Goal: Task Accomplishment & Management: Complete application form

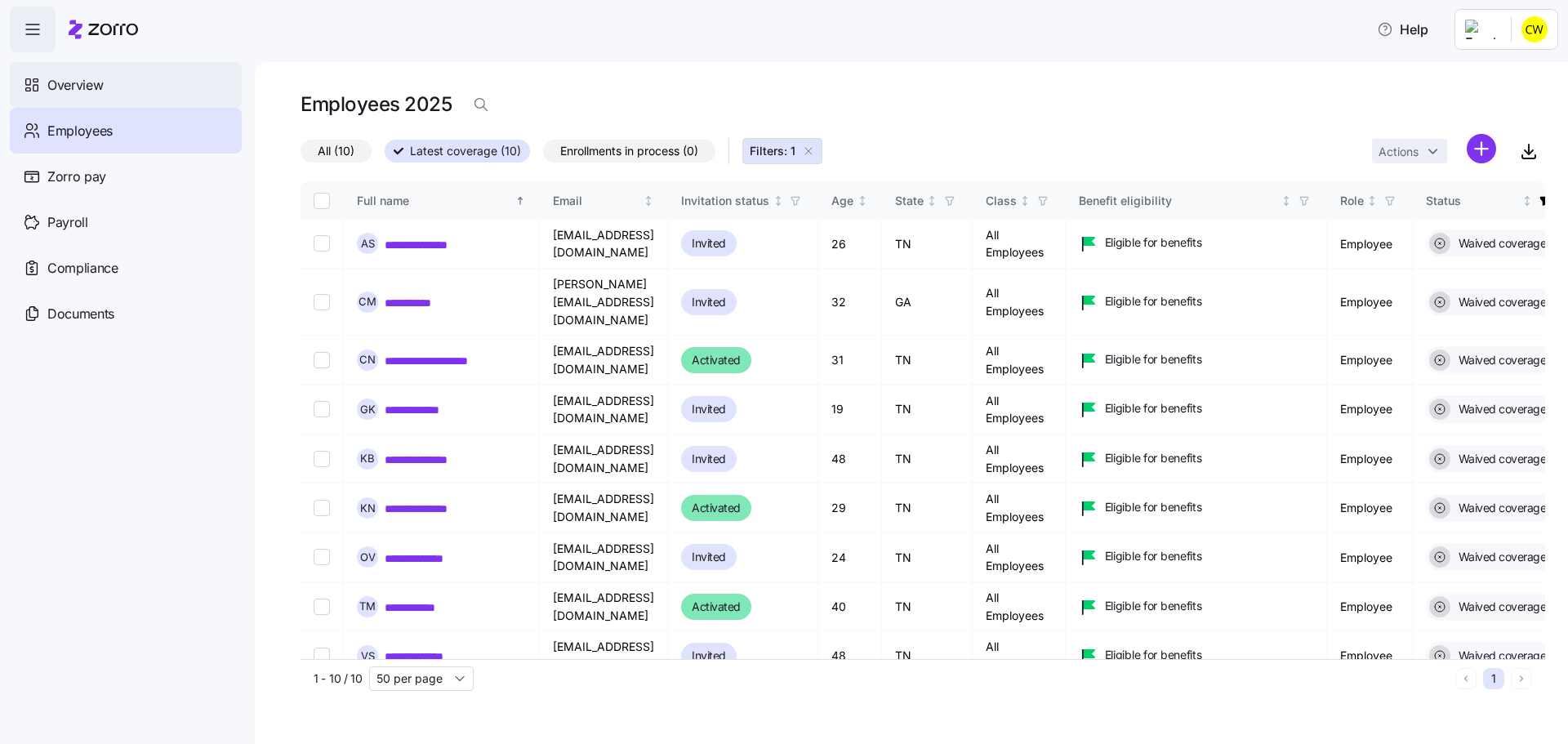
drag, startPoint x: 106, startPoint y: 77, endPoint x: 204, endPoint y: 79, distance: 98.0
click at [106, 77] on div "Overview" at bounding box center [126, 85] width 232 height 45
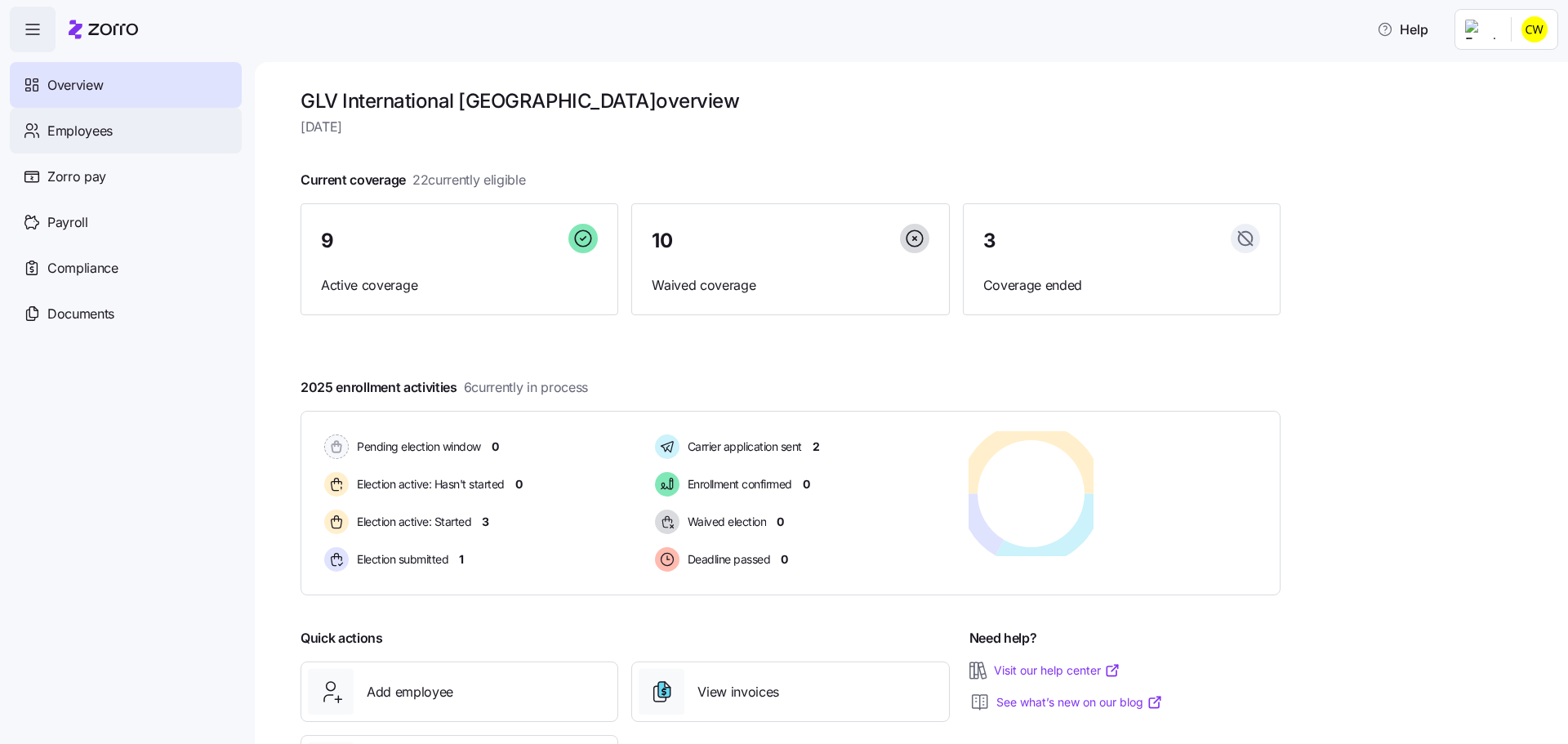
click at [115, 125] on div "Employees" at bounding box center [126, 131] width 232 height 45
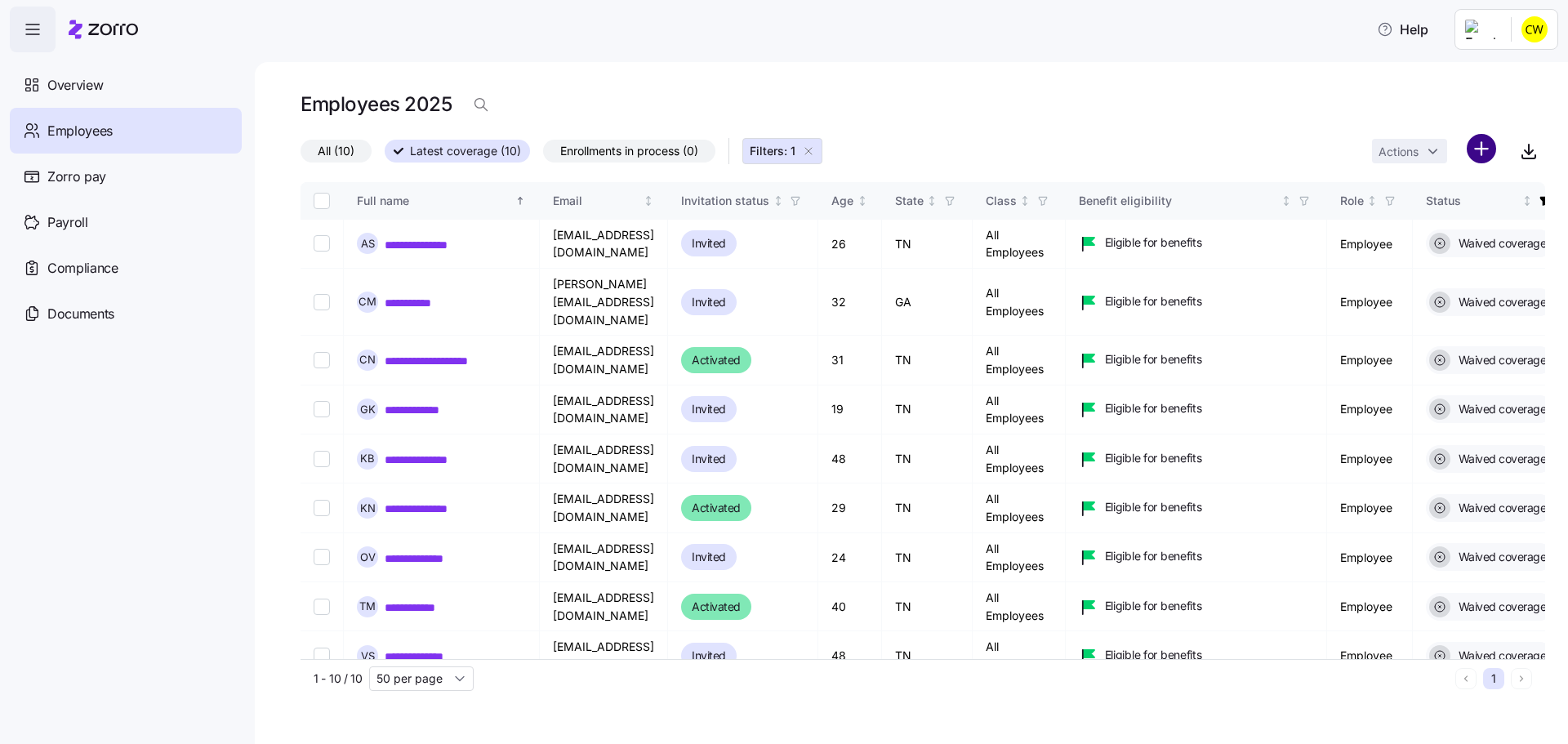
click at [1487, 135] on html "**********" at bounding box center [784, 367] width 1568 height 734
click at [1427, 199] on span "Add a new employee" at bounding box center [1456, 201] width 109 height 16
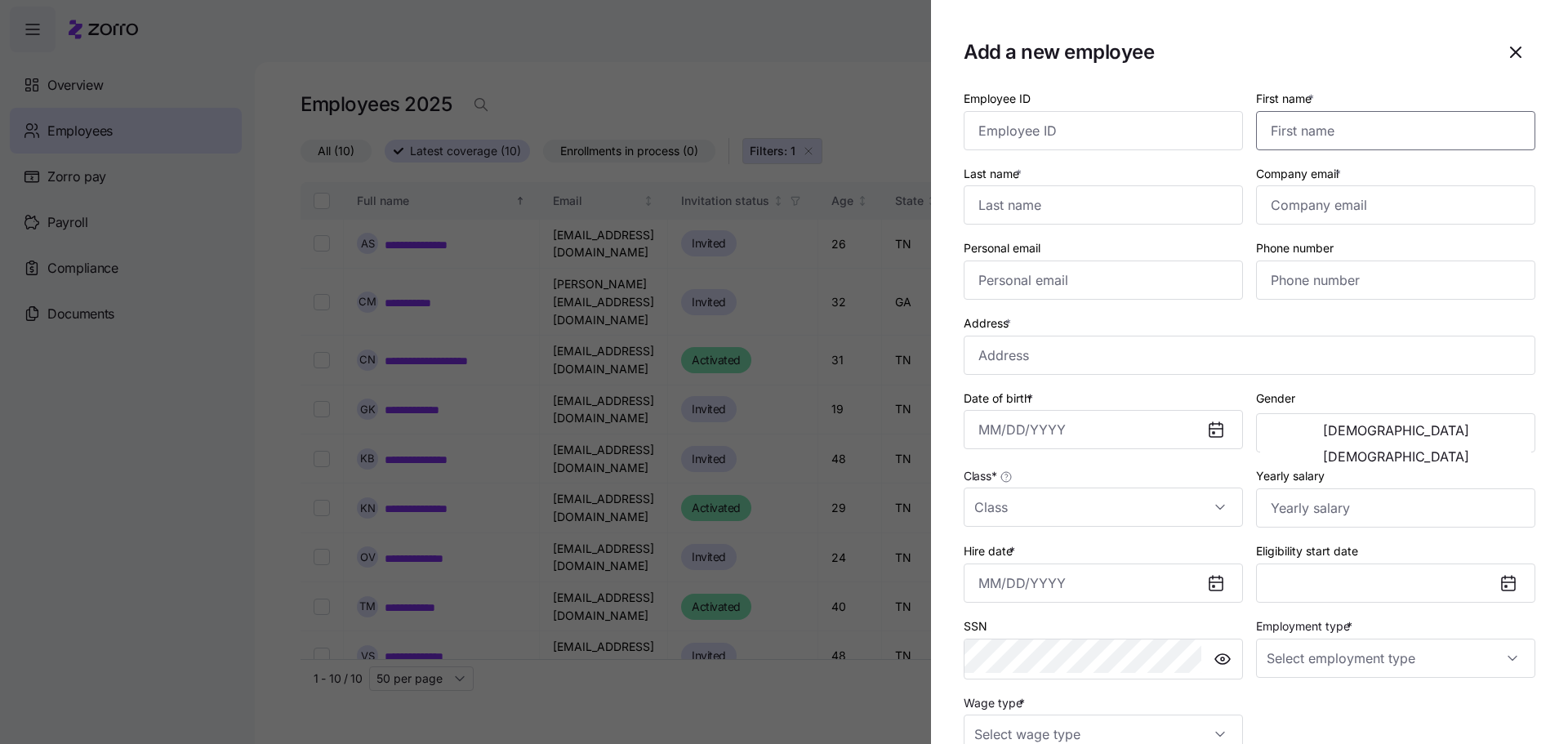
click at [1347, 122] on input "First name *" at bounding box center [1395, 130] width 279 height 39
type input "[US_STATE]"
click at [1169, 186] on input "Last name *" at bounding box center [1102, 205] width 279 height 39
type input "[PERSON_NAME]"
click at [1352, 186] on input "Company email *" at bounding box center [1395, 205] width 279 height 39
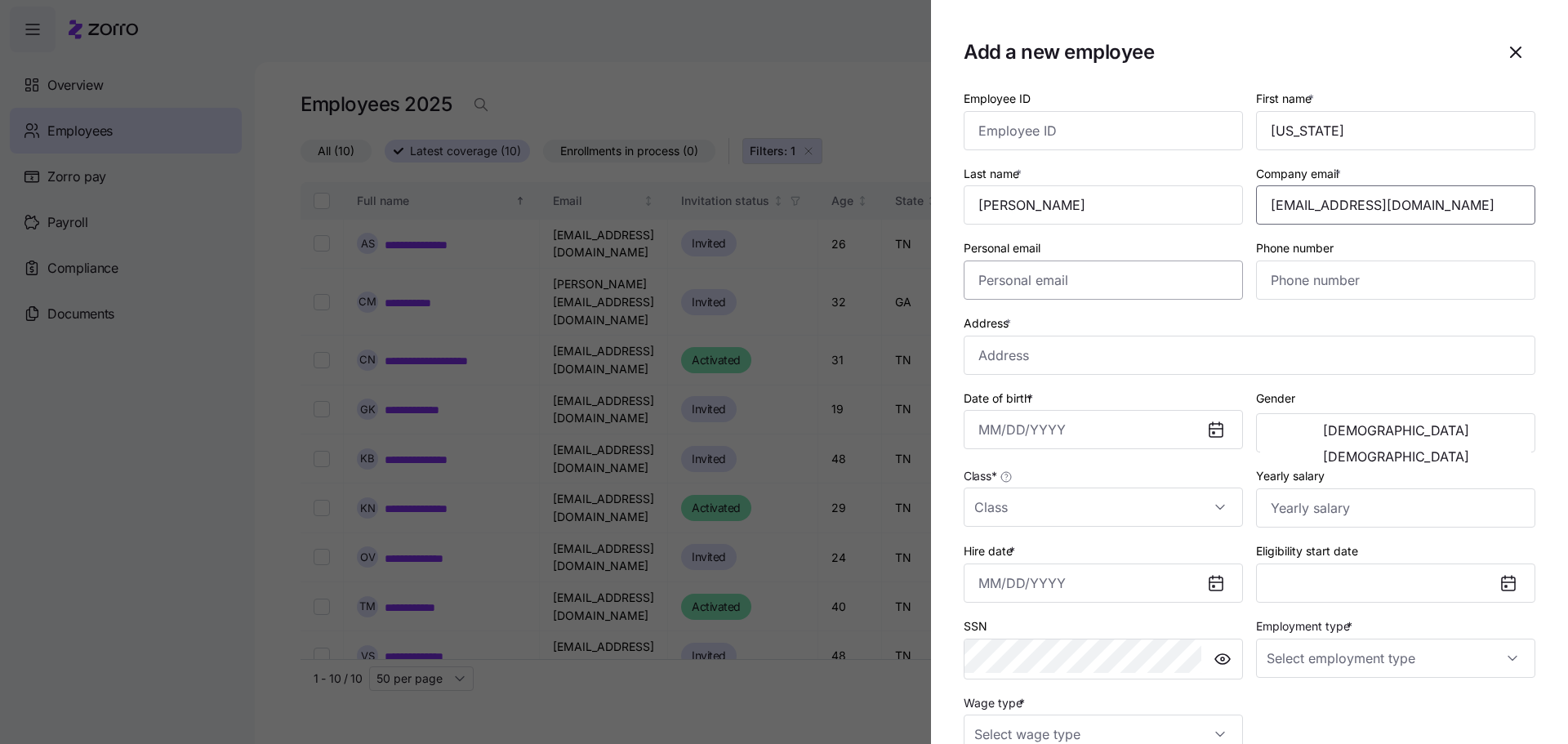
type input "[EMAIL_ADDRESS][DOMAIN_NAME]"
click at [1121, 260] on input "Personal email" at bounding box center [1102, 279] width 279 height 39
click at [1343, 260] on input "Phone number" at bounding box center [1395, 279] width 279 height 39
type input "[PHONE_NUMBER]"
click at [1133, 336] on input "Address *" at bounding box center [1249, 355] width 571 height 39
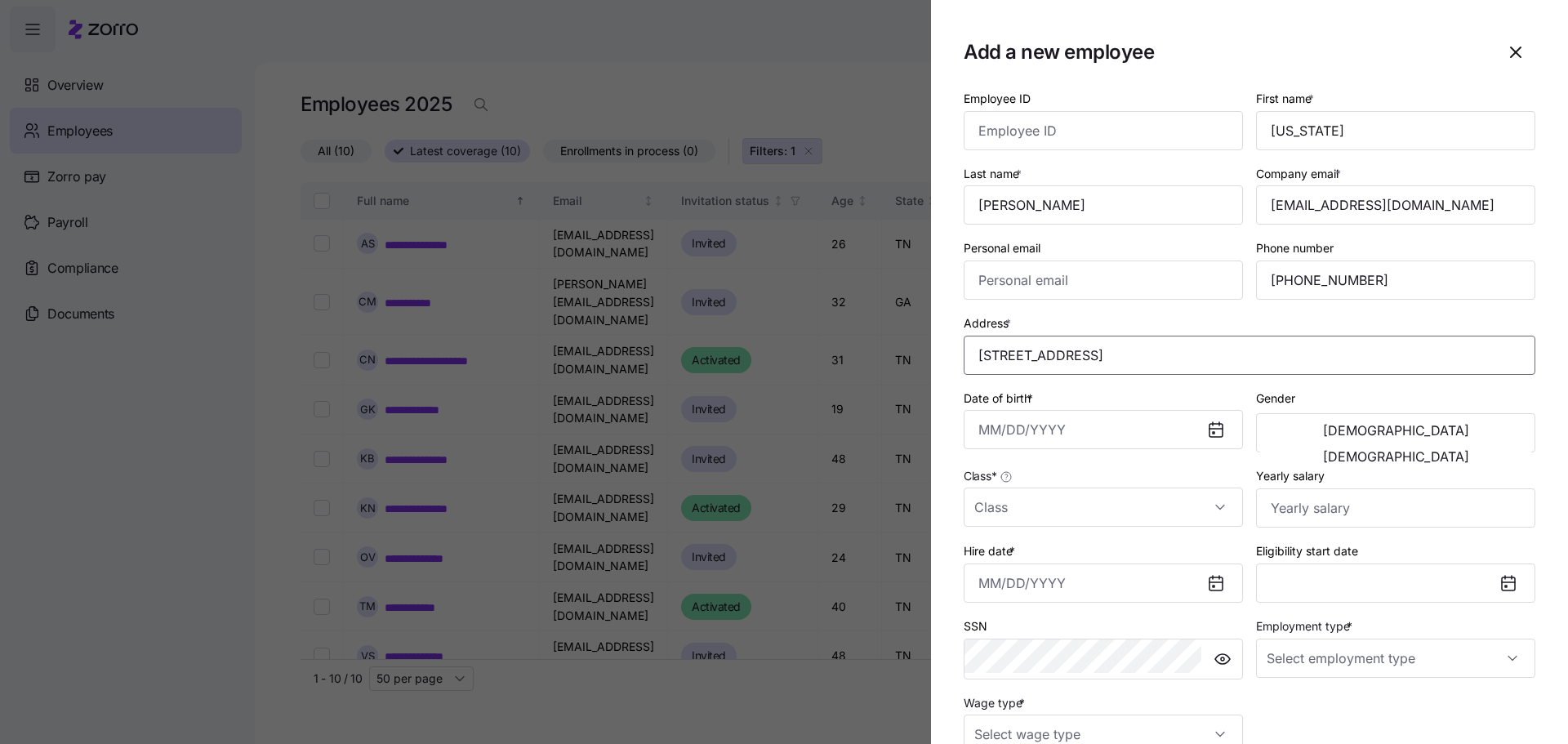
click at [1128, 336] on input "[STREET_ADDRESS]" at bounding box center [1249, 355] width 571 height 39
type input "[STREET_ADDRESS]"
click at [1123, 410] on input "Date of birth *" at bounding box center [1102, 429] width 279 height 39
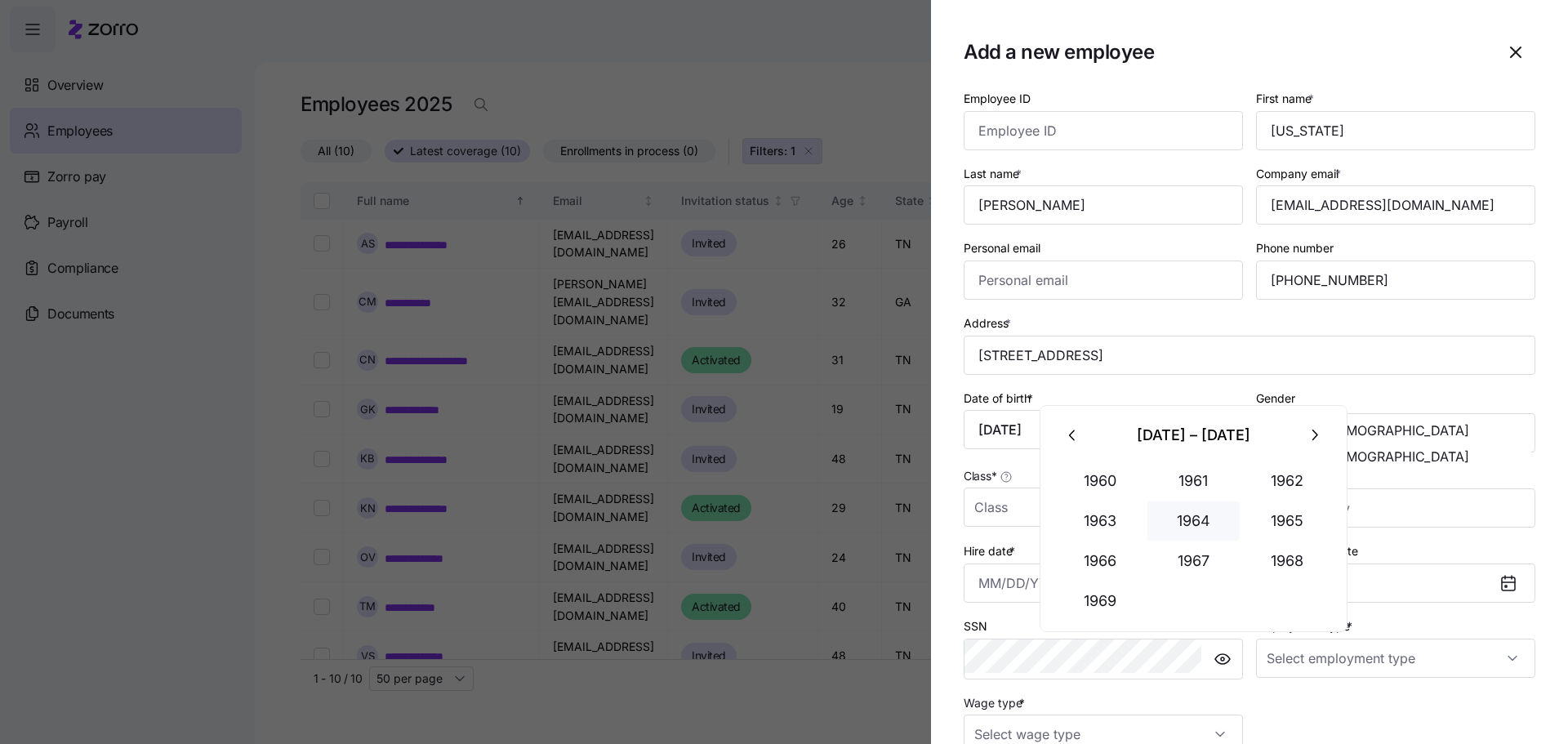
click at [1192, 515] on button "1964" at bounding box center [1193, 520] width 93 height 39
type input "[DATE]"
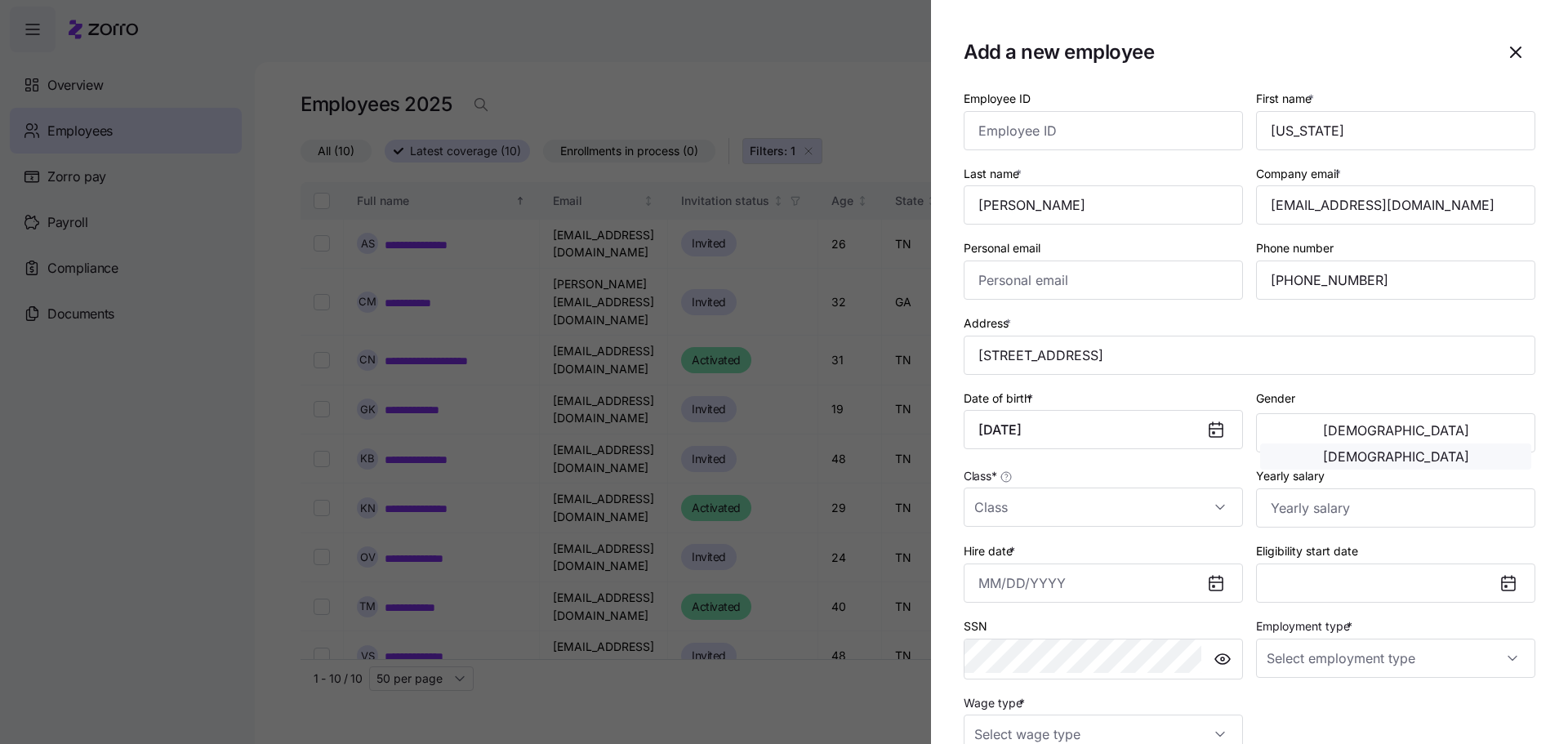
click at [1508, 444] on button "[DEMOGRAPHIC_DATA]" at bounding box center [1395, 457] width 271 height 26
click at [1101, 488] on input "Class *" at bounding box center [1102, 507] width 279 height 39
drag, startPoint x: 1117, startPoint y: 499, endPoint x: 1146, endPoint y: 490, distance: 30.4
click at [1120, 500] on span "All Employees" at bounding box center [1096, 497] width 75 height 18
type input "All Employees"
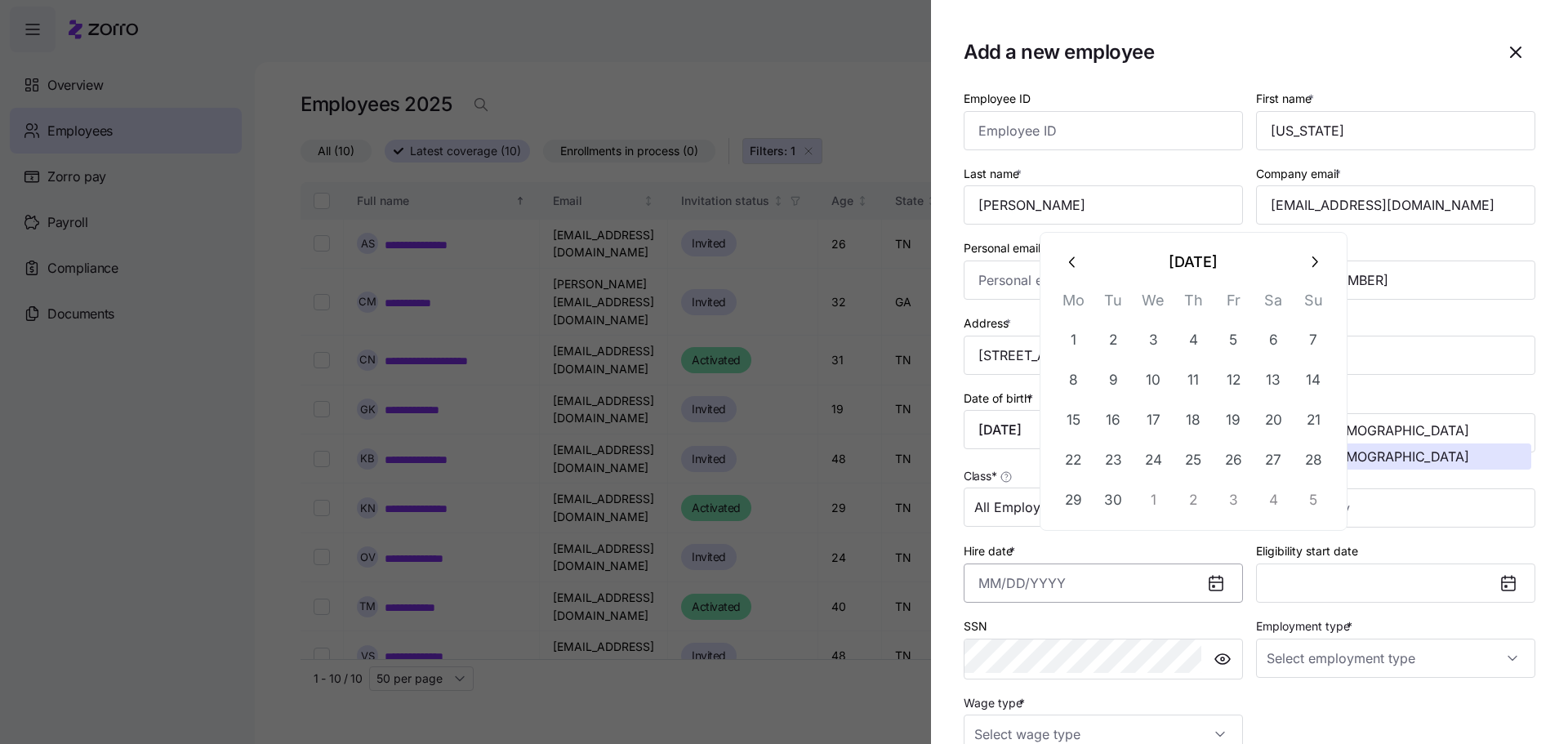
click at [1134, 563] on input "Hire date *" at bounding box center [1102, 582] width 279 height 39
drag, startPoint x: 1070, startPoint y: 251, endPoint x: 1095, endPoint y: 256, distance: 25.5
click at [1070, 253] on icon "button" at bounding box center [1073, 262] width 18 height 18
click at [1078, 480] on button "25" at bounding box center [1072, 499] width 39 height 39
type input "[DATE]"
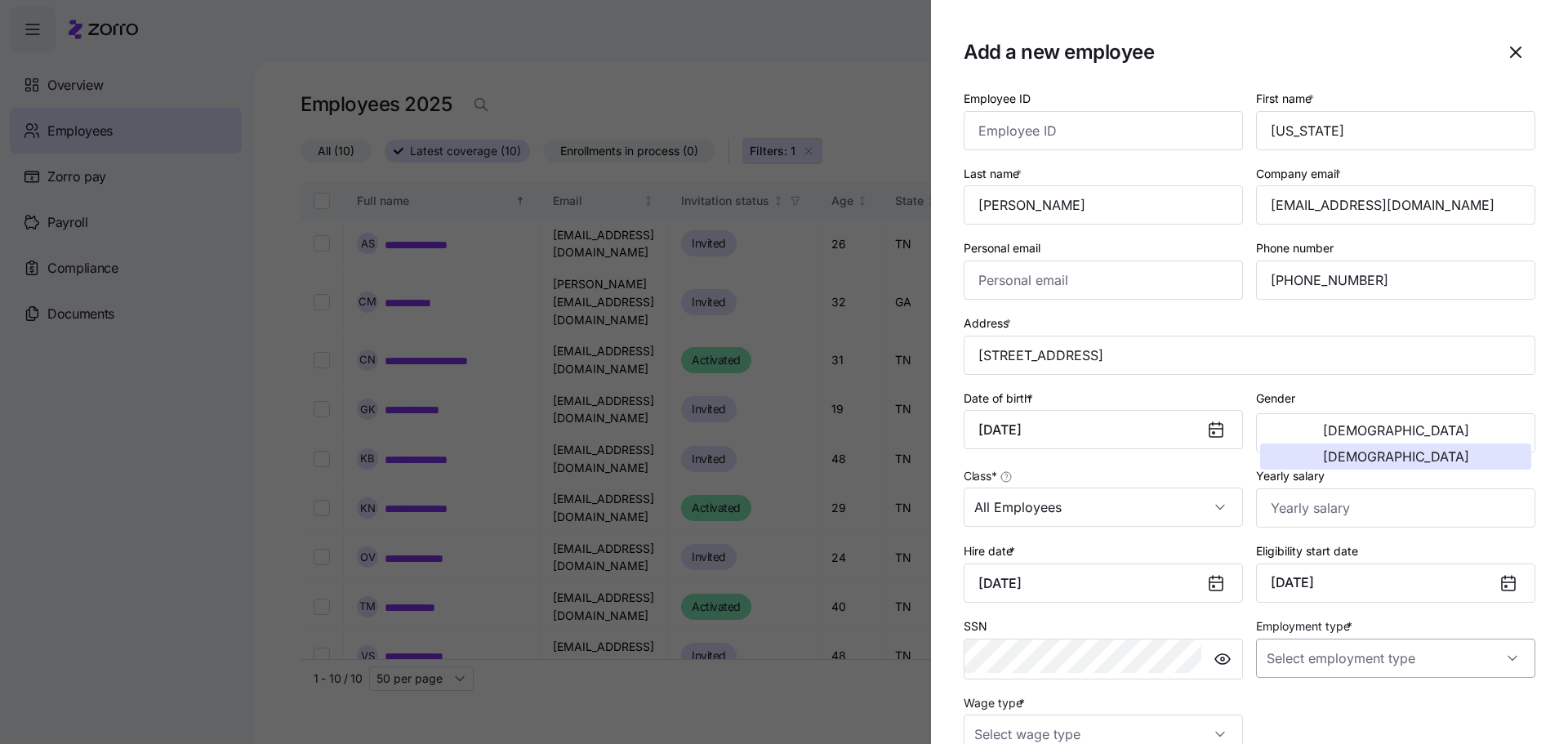
click at [1368, 638] on input "Employment type *" at bounding box center [1395, 658] width 279 height 39
click at [1355, 628] on div "Full Time" at bounding box center [1408, 631] width 226 height 35
type input "Full Time"
click at [1101, 715] on input "Wage type *" at bounding box center [1102, 734] width 279 height 39
click at [1093, 615] on div "Hourly" at bounding box center [1159, 615] width 226 height 35
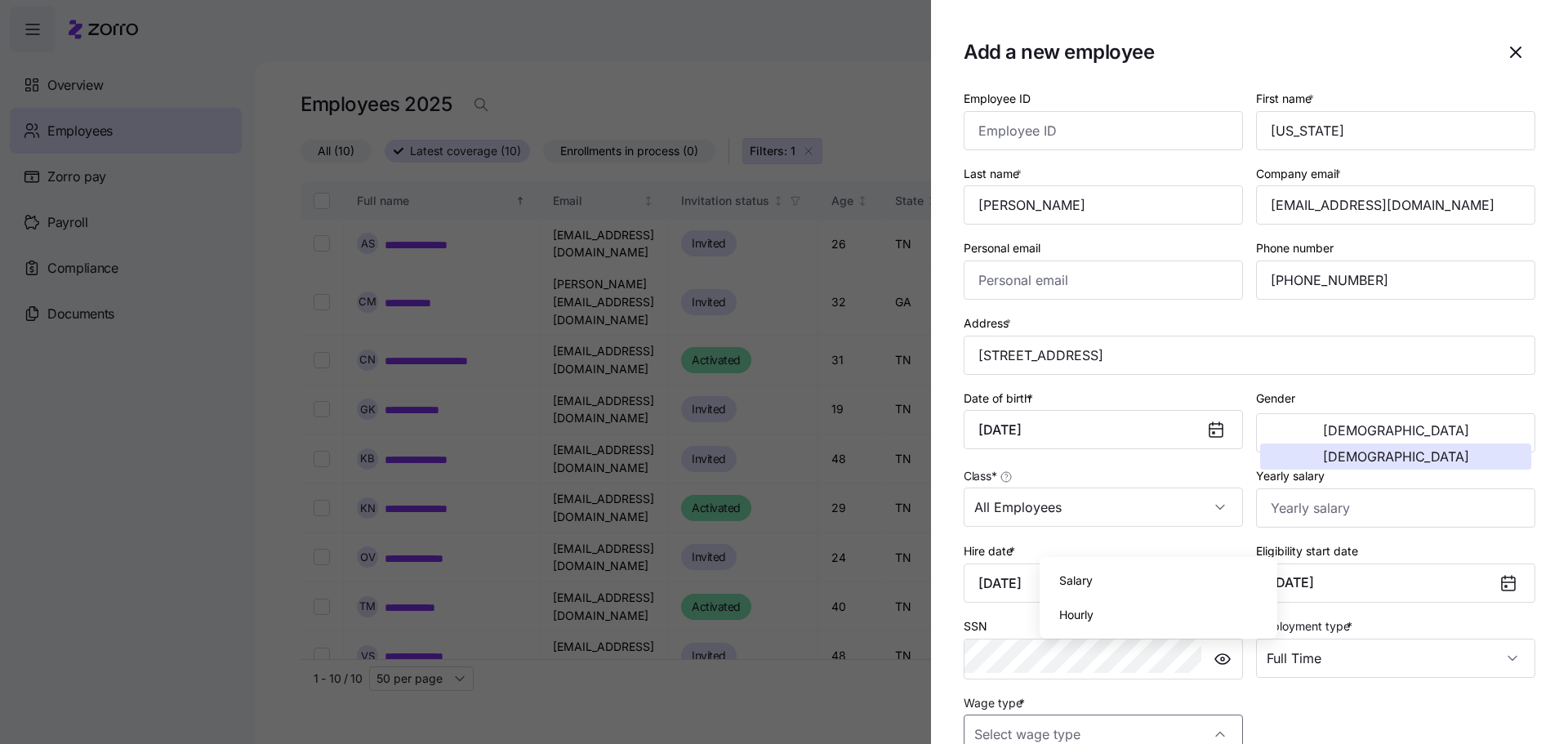
type input "Hourly"
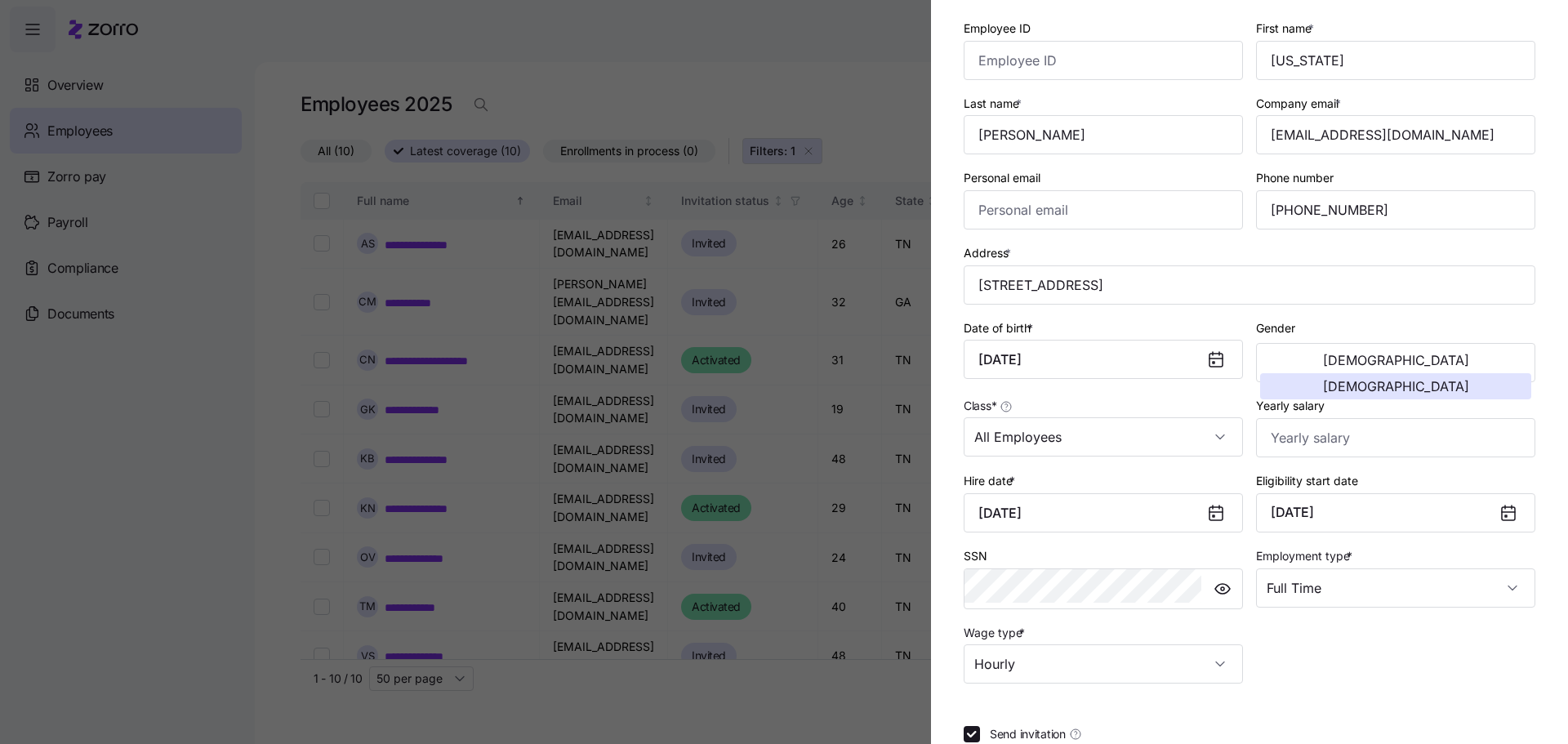
scroll to position [71, 0]
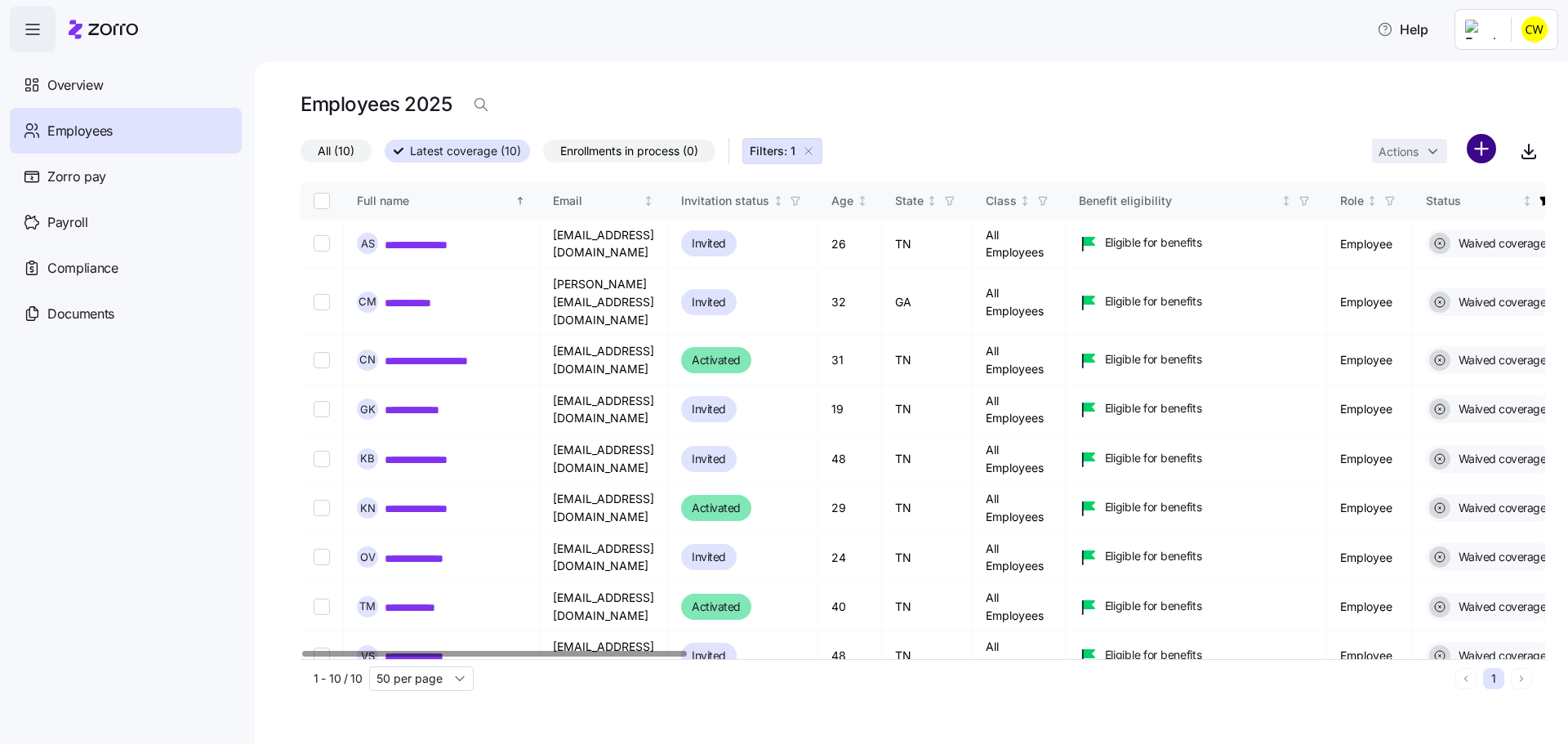
click at [1481, 141] on html "**********" at bounding box center [784, 367] width 1568 height 734
click at [1466, 200] on span "Add a new employee" at bounding box center [1456, 201] width 109 height 16
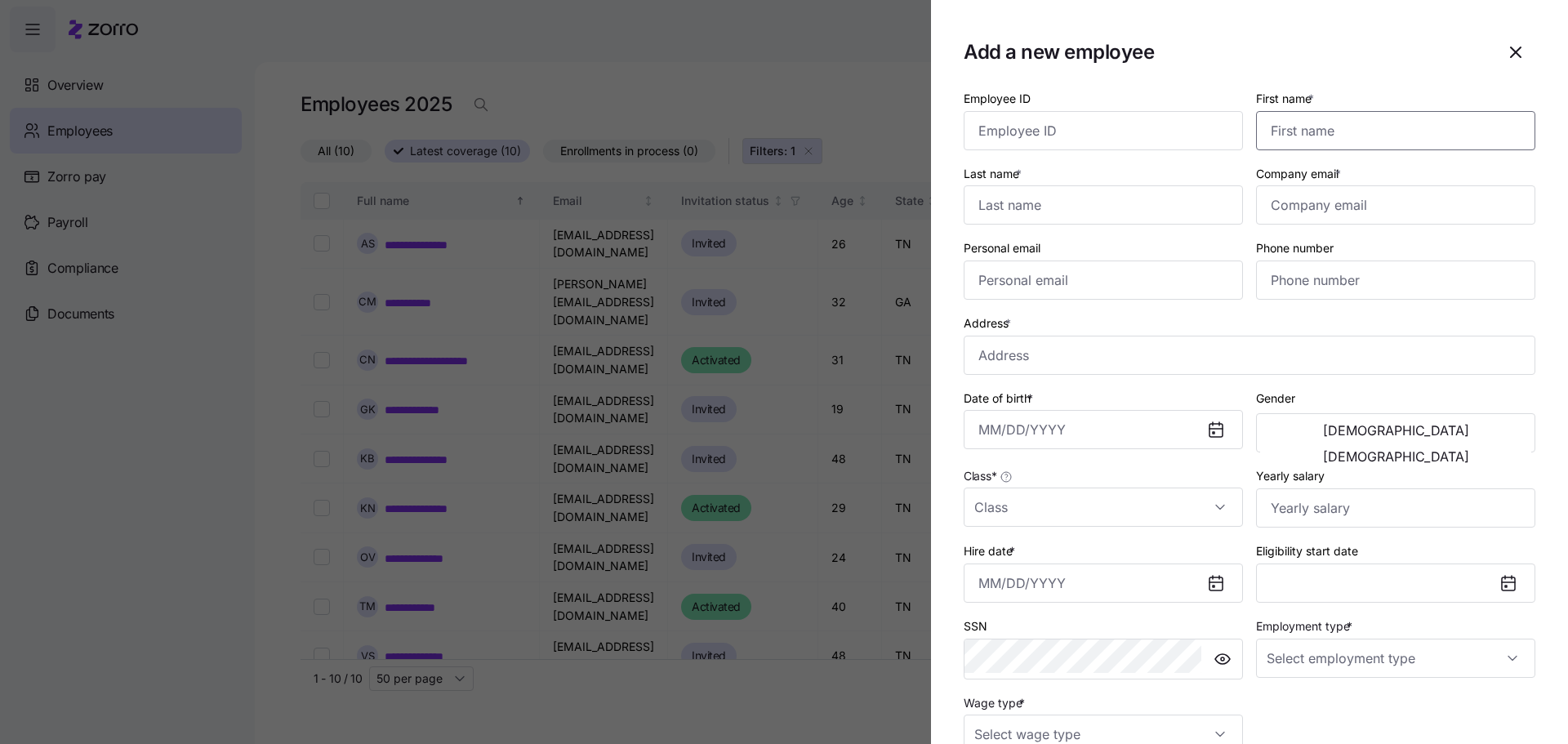
click at [1375, 119] on input "First name *" at bounding box center [1395, 130] width 279 height 39
type input "[PERSON_NAME]"
click at [1083, 186] on input "Last name *" at bounding box center [1102, 205] width 279 height 39
type input "[PERSON_NAME]"
click at [1394, 186] on input "Company email *" at bounding box center [1395, 205] width 279 height 39
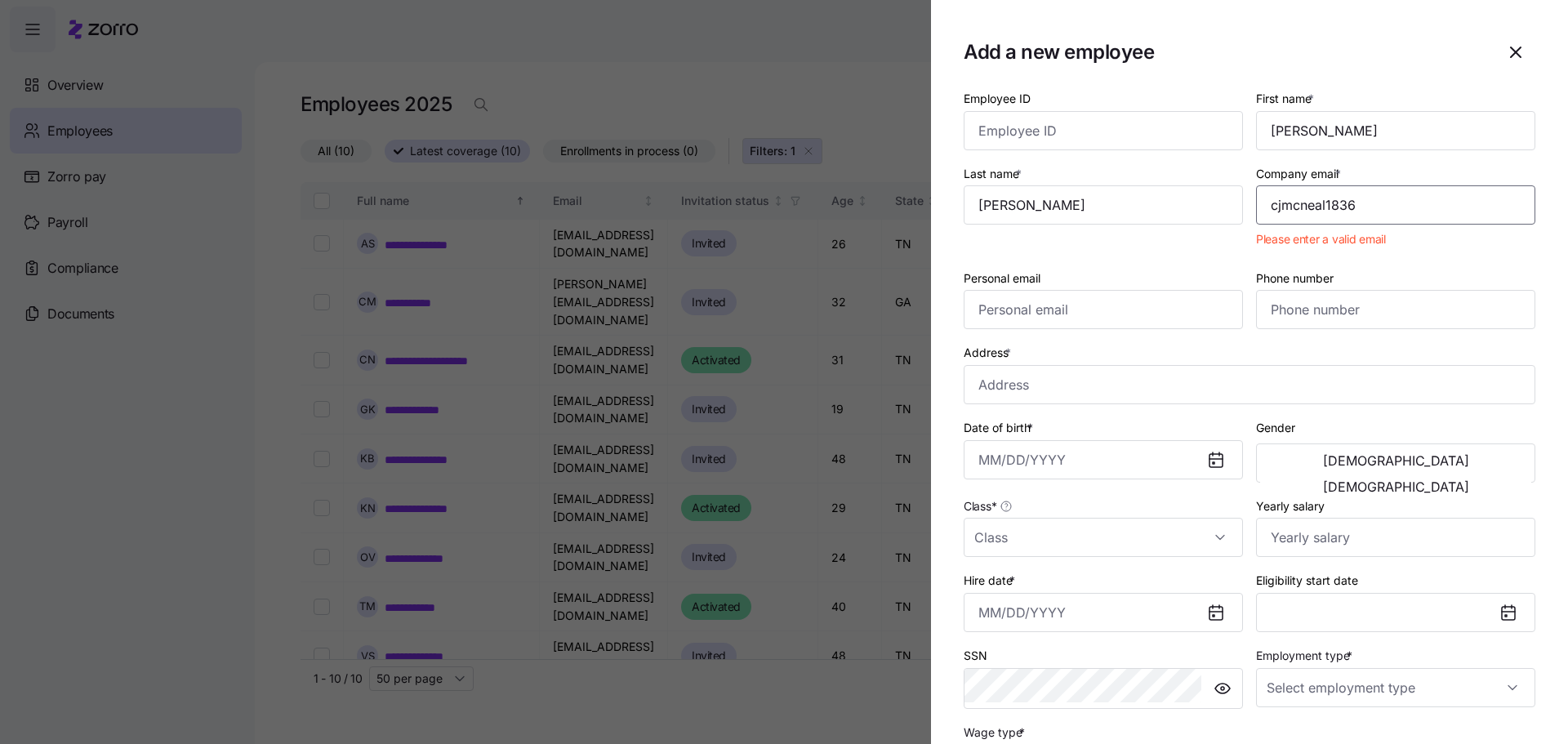
click at [1387, 186] on input "cjmcneal1836" at bounding box center [1395, 205] width 279 height 39
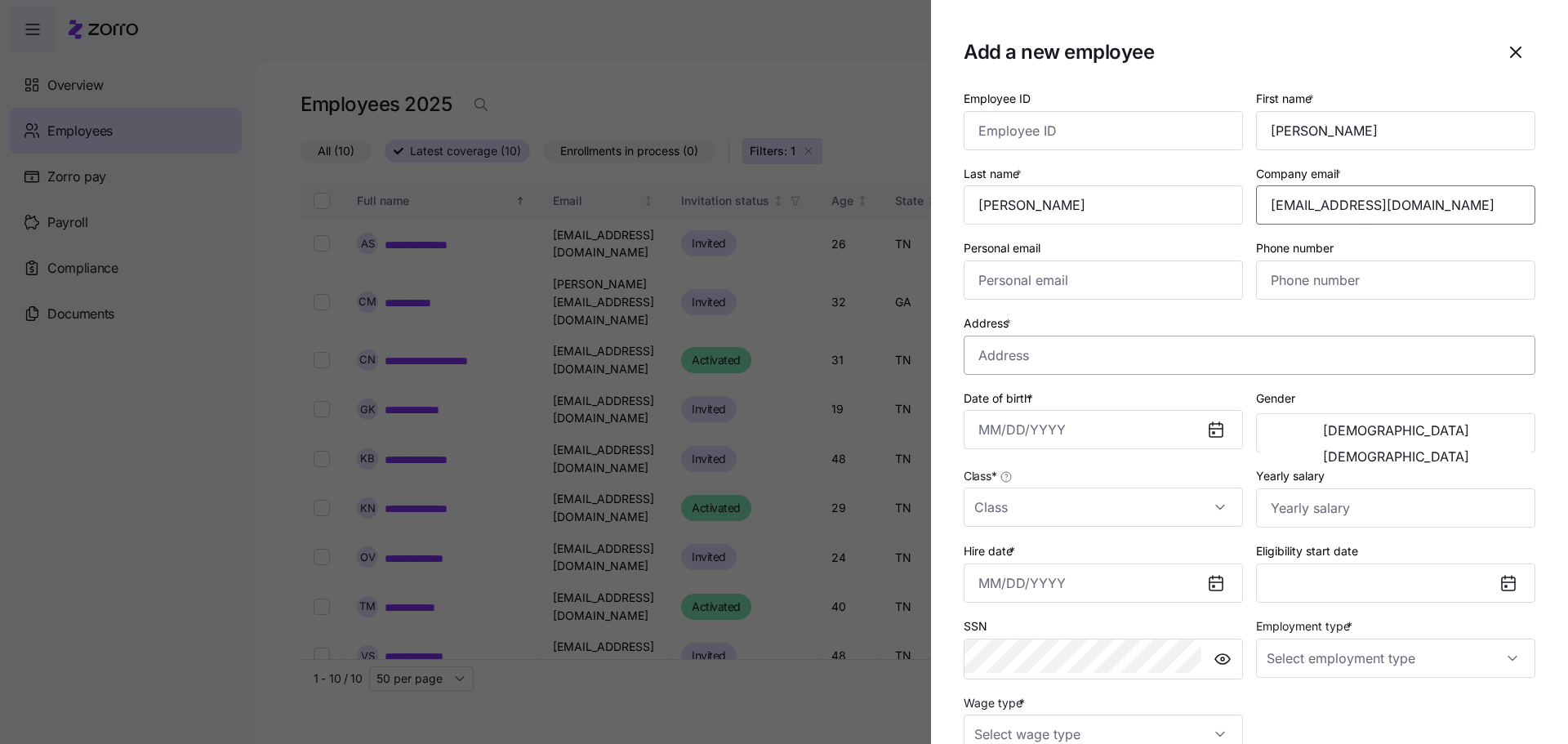
type input "[EMAIL_ADDRESS][DOMAIN_NAME]"
click at [1082, 336] on input "Address *" at bounding box center [1249, 355] width 571 height 39
type input "[STREET_ADDRESS]"
click at [1068, 410] on input "Date of birth *" at bounding box center [1102, 429] width 279 height 39
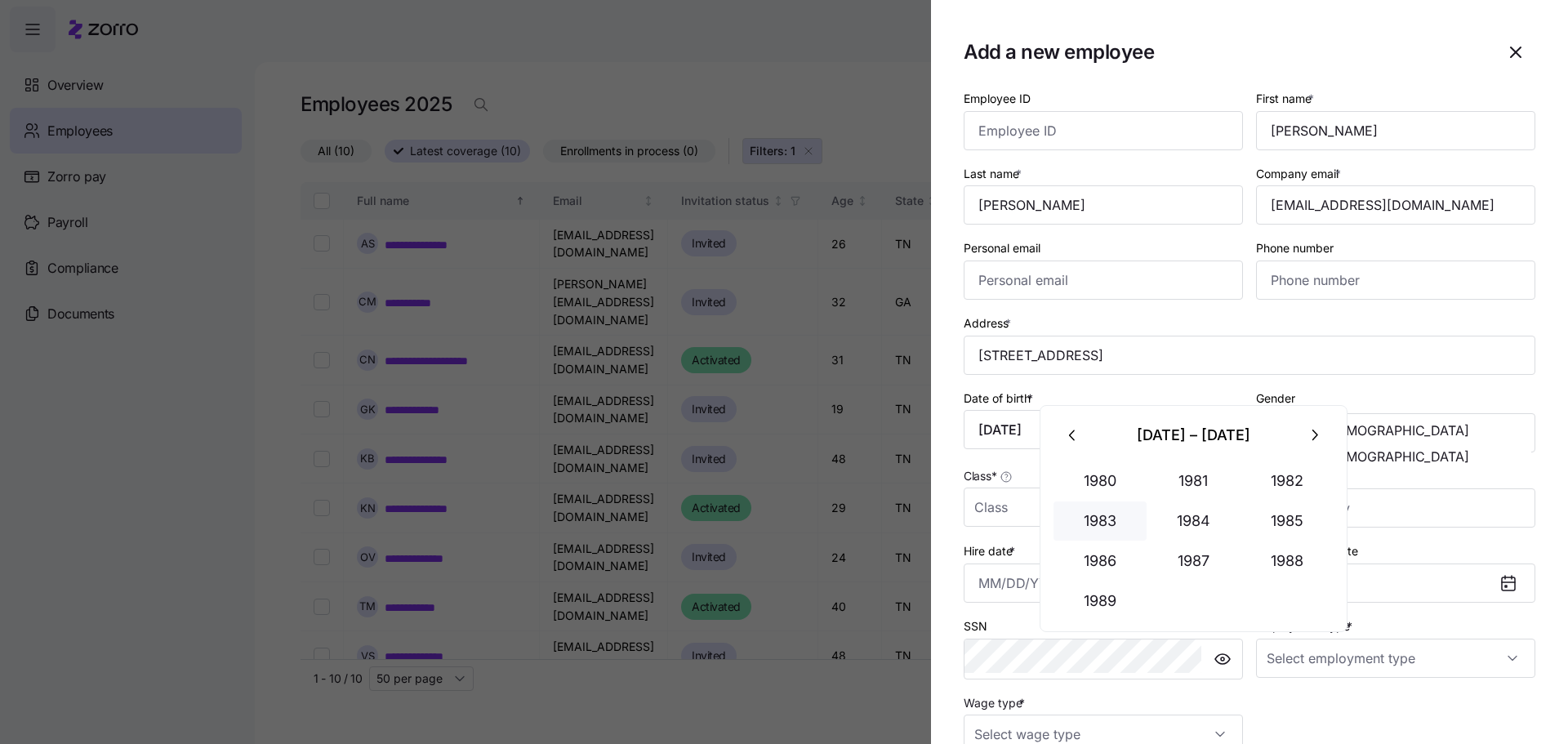
click at [1112, 512] on button "1983" at bounding box center [1100, 520] width 93 height 39
type input "[DATE]"
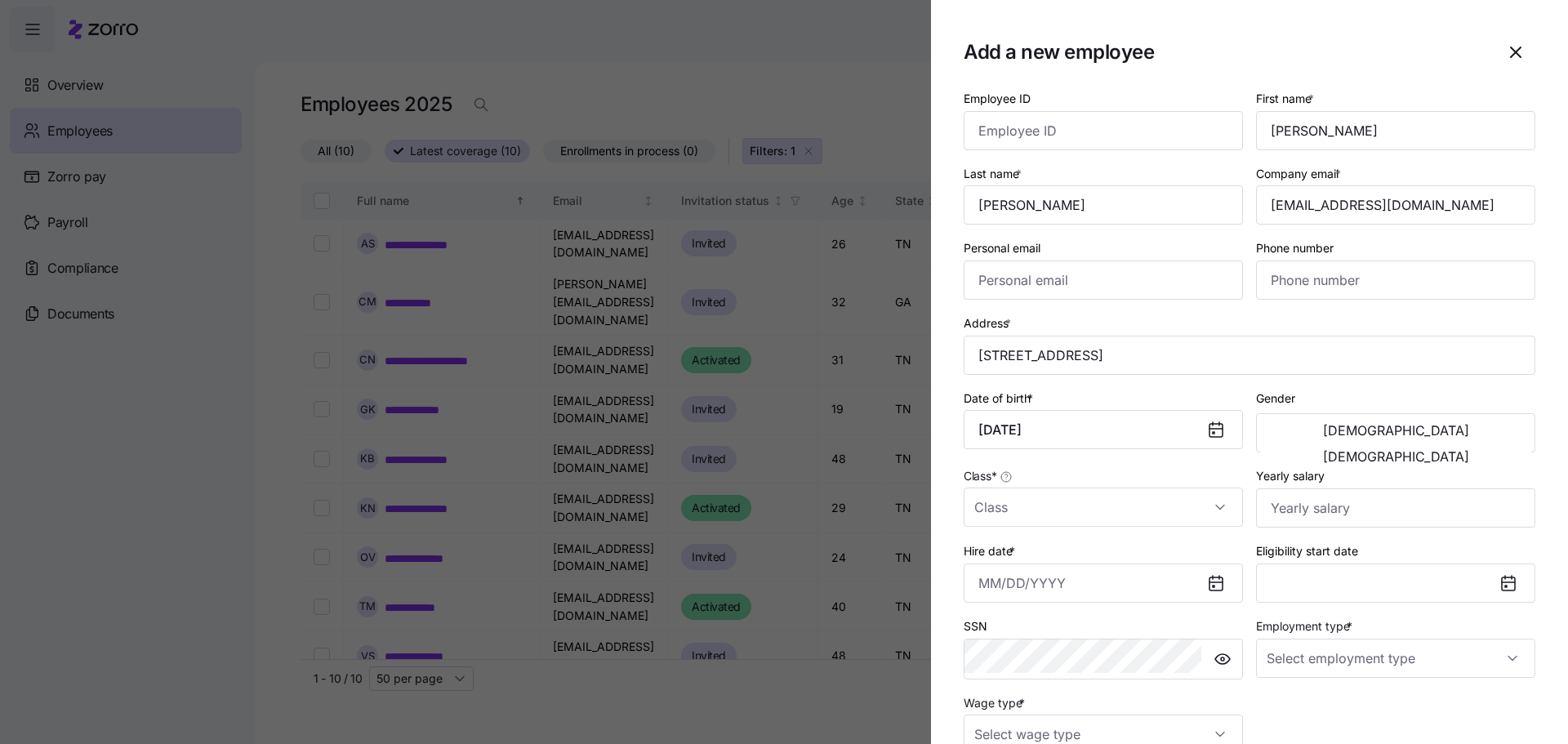
click at [1344, 387] on div "Gender [DEMOGRAPHIC_DATA] [DEMOGRAPHIC_DATA]" at bounding box center [1395, 420] width 279 height 65
click at [1322, 417] on button "[DEMOGRAPHIC_DATA]" at bounding box center [1395, 430] width 271 height 26
click at [1115, 488] on input "Class *" at bounding box center [1102, 507] width 279 height 39
click at [1131, 510] on div "All Employees" at bounding box center [1159, 497] width 238 height 47
click at [1154, 498] on div "All Employees" at bounding box center [1159, 497] width 226 height 35
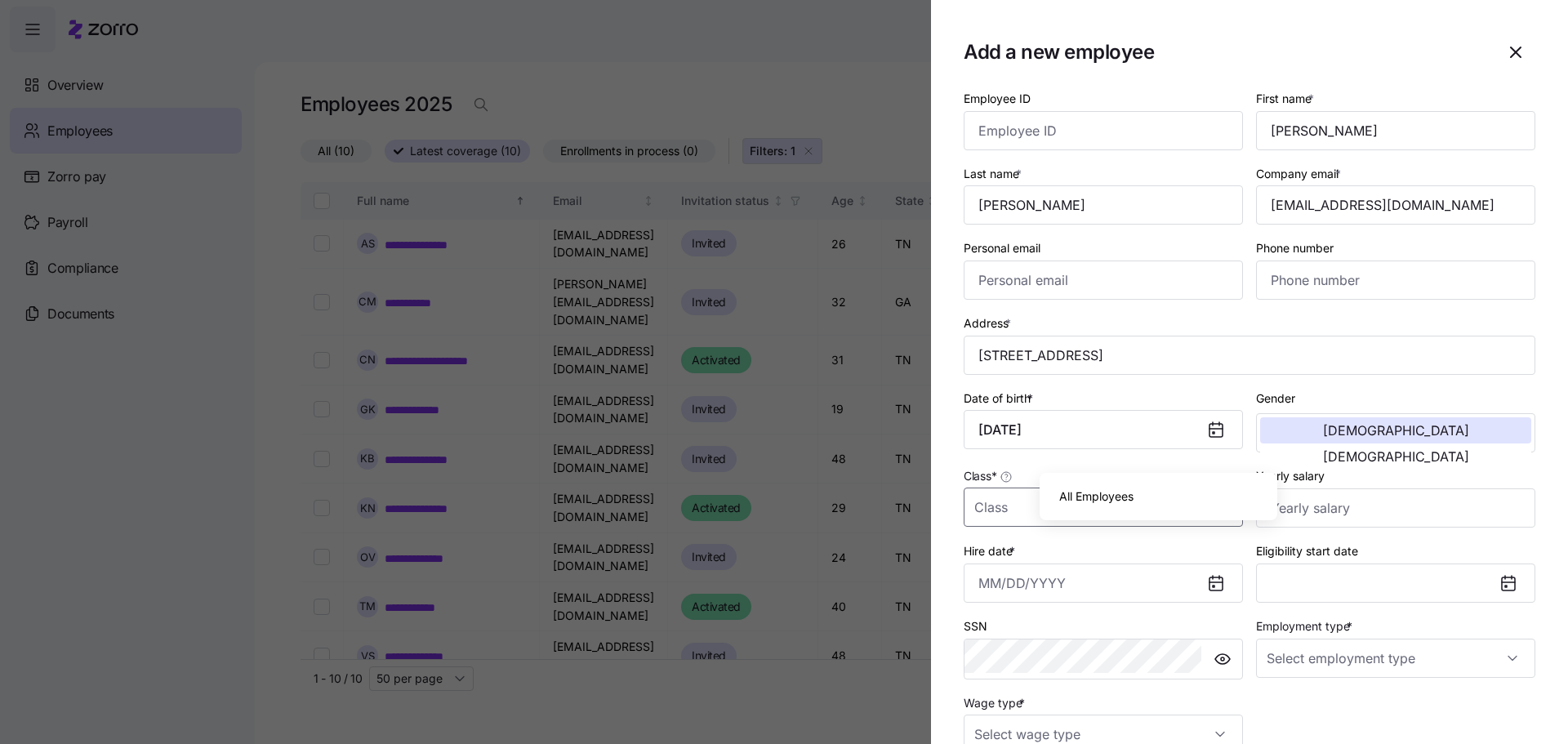
type input "All Employees"
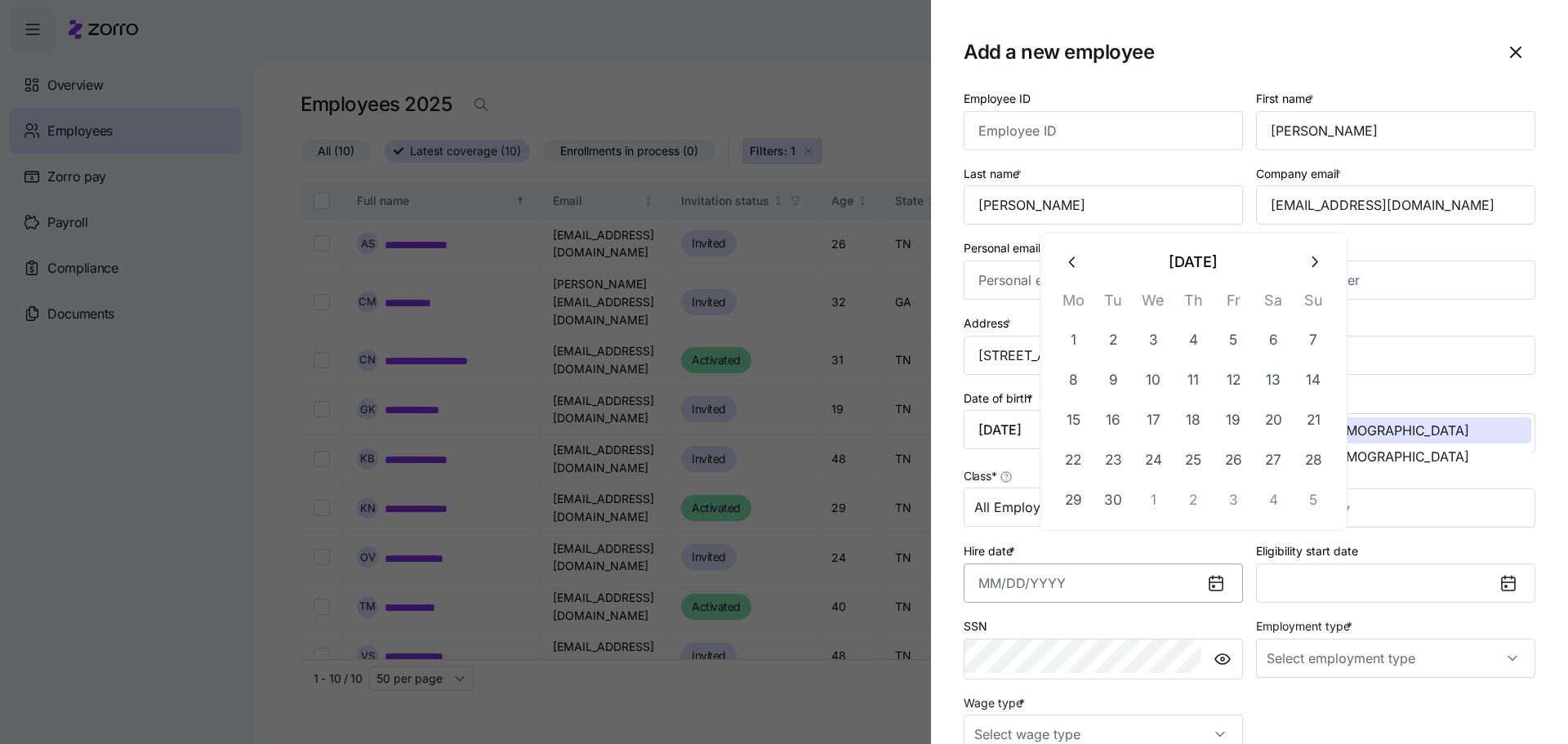
click at [1114, 563] on input "Hire date *" at bounding box center [1102, 582] width 279 height 39
click at [1064, 254] on icon "button" at bounding box center [1073, 262] width 18 height 18
click at [1079, 480] on button "25" at bounding box center [1072, 499] width 39 height 39
type input "[DATE]"
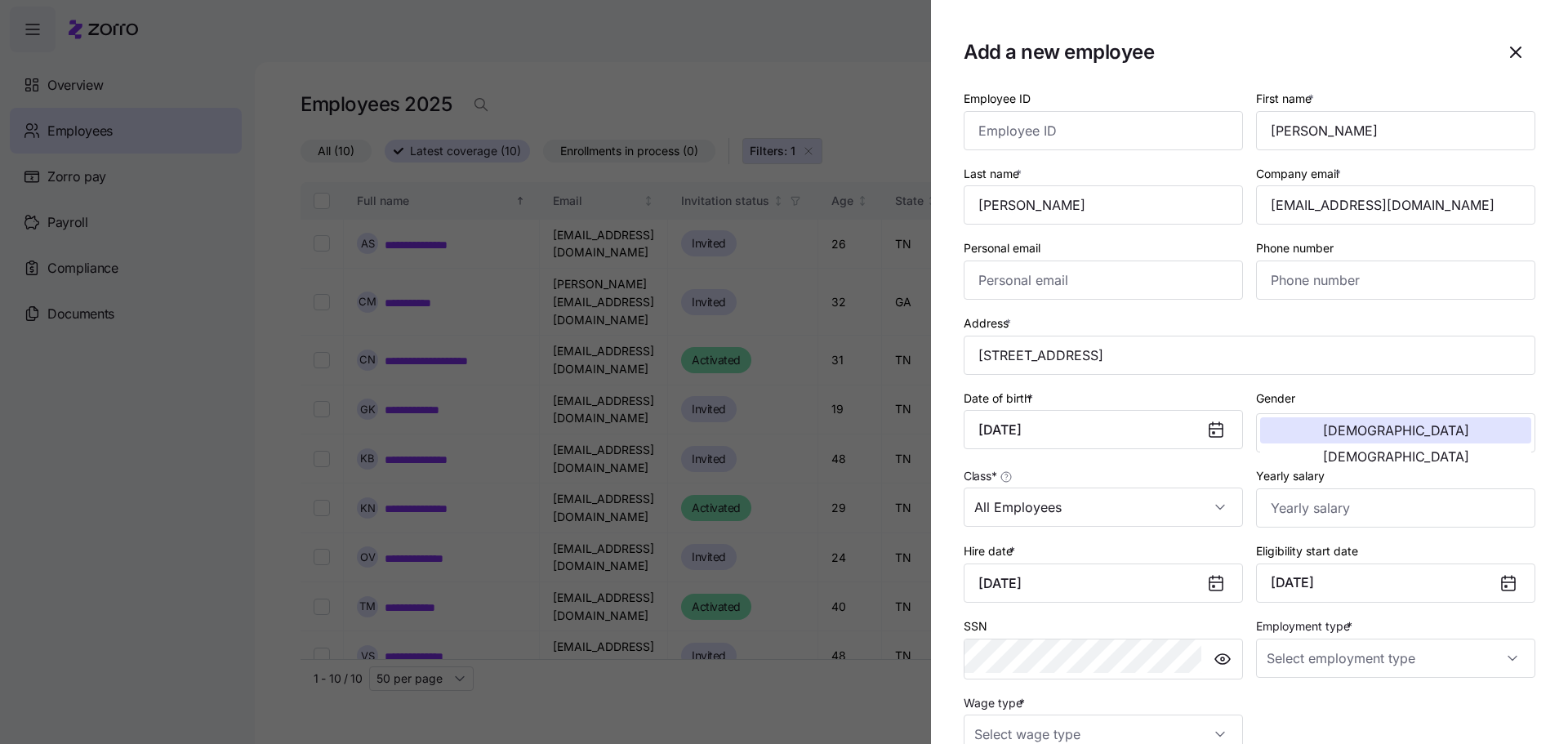
click at [1495, 645] on div "Employee ID First name * [PERSON_NAME] Last name * [PERSON_NAME] Company email …" at bounding box center [1249, 421] width 585 height 679
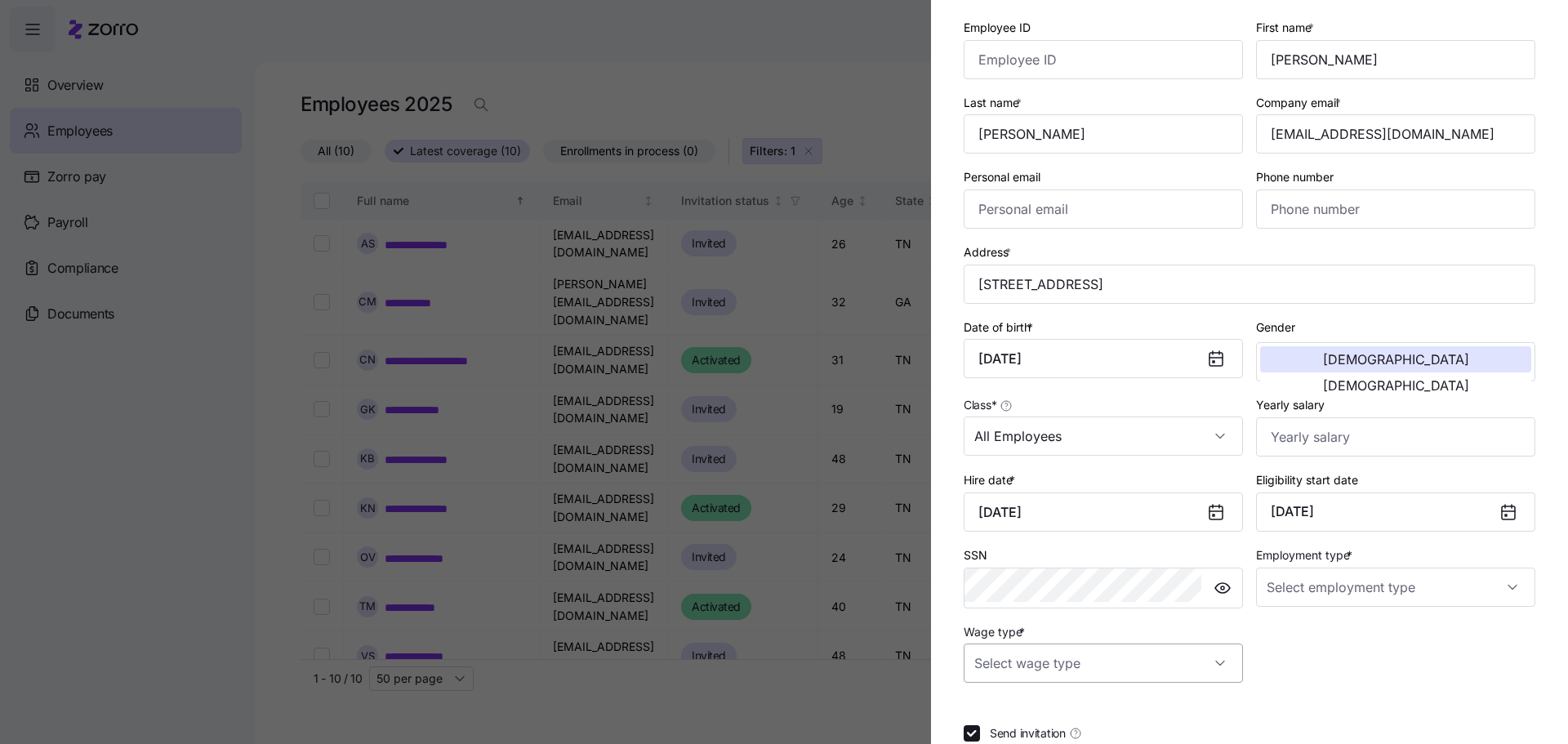
click at [1240, 643] on input "Wage type *" at bounding box center [1102, 662] width 279 height 39
click at [1154, 654] on div "Hourly" at bounding box center [1159, 662] width 226 height 35
type input "Hourly"
click at [1370, 568] on input "Employment type *" at bounding box center [1395, 587] width 279 height 39
click at [1364, 564] on div "Full Time" at bounding box center [1408, 560] width 226 height 35
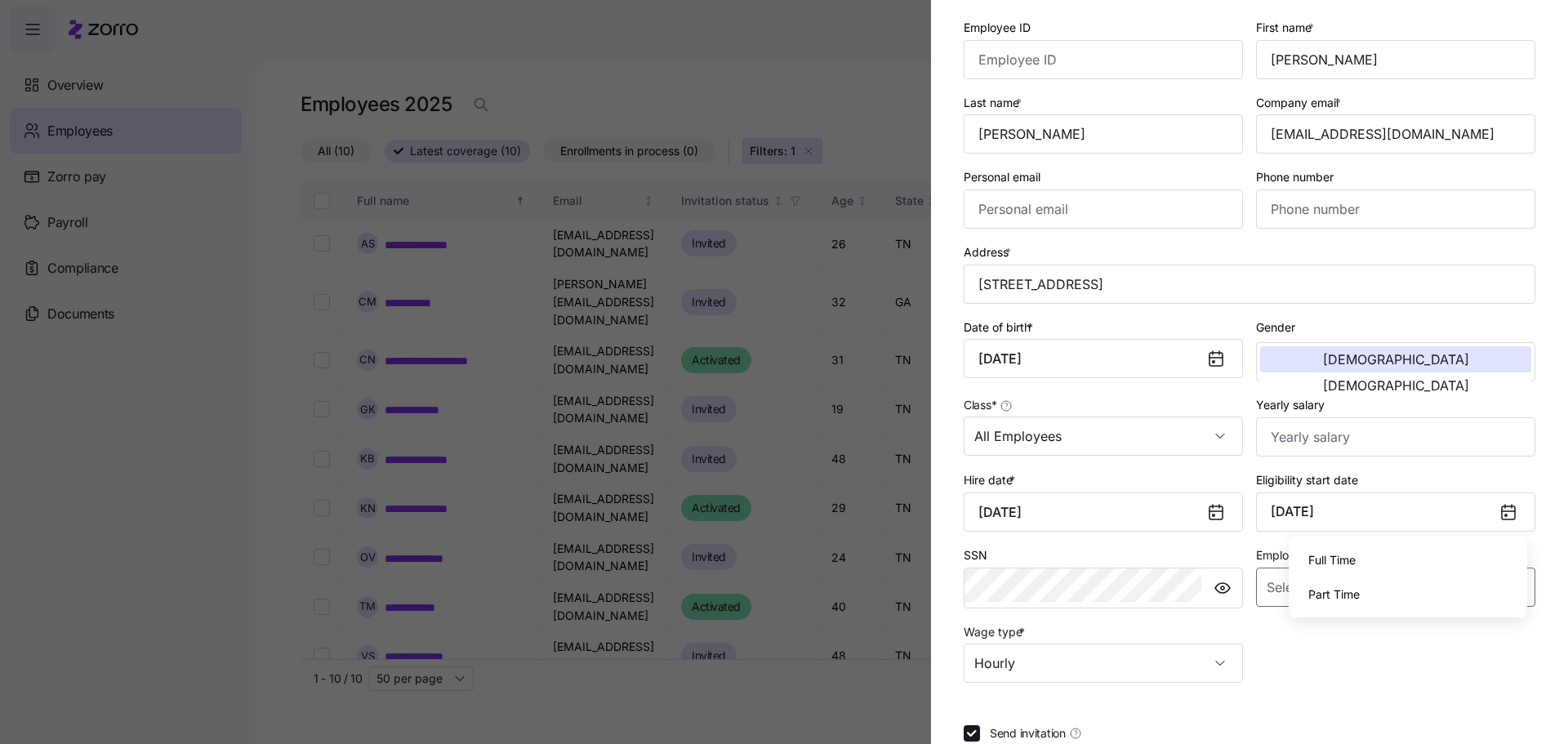
type input "Full Time"
